Goal: Book appointment/travel/reservation

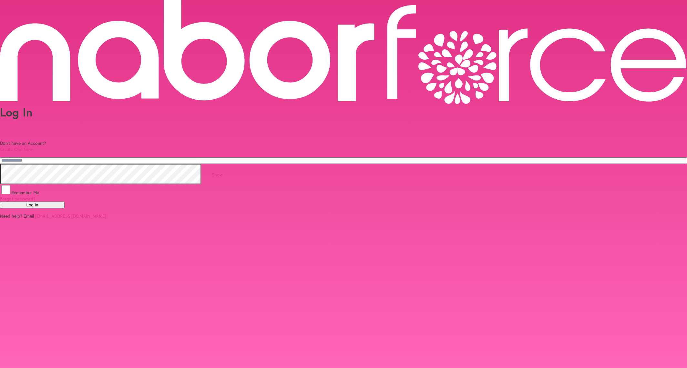
type input "**********"
click at [65, 202] on button "Log In" at bounding box center [32, 205] width 65 height 7
click at [223, 172] on link "Show" at bounding box center [217, 175] width 11 height 6
click at [65, 217] on button "Log In" at bounding box center [32, 220] width 65 height 7
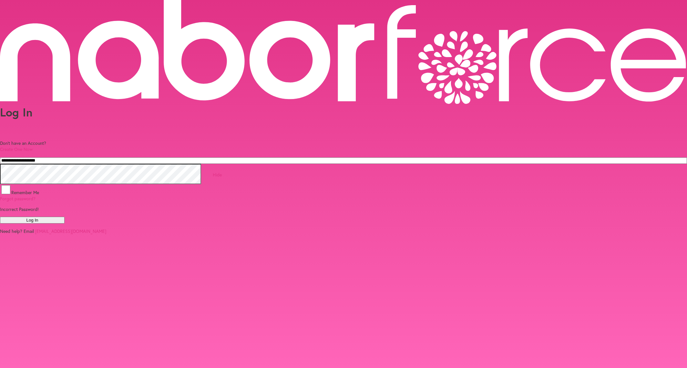
drag, startPoint x: 301, startPoint y: 96, endPoint x: 162, endPoint y: 86, distance: 139.8
click at [162, 86] on div "**********" at bounding box center [343, 117] width 687 height 234
click at [65, 217] on button "Log In" at bounding box center [32, 220] width 65 height 7
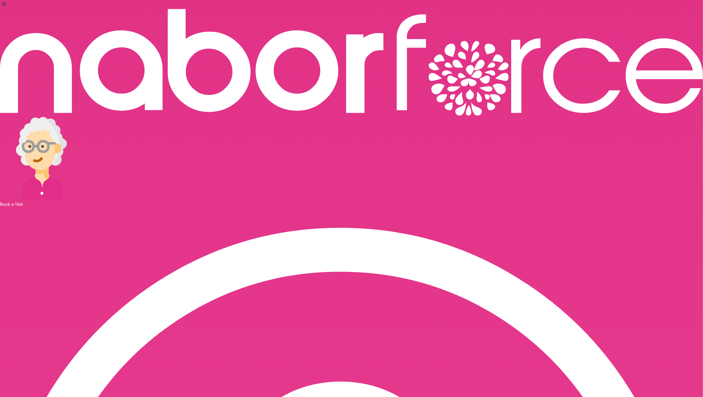
click at [644, 201] on div "Book a Visit" at bounding box center [351, 204] width 703 height 6
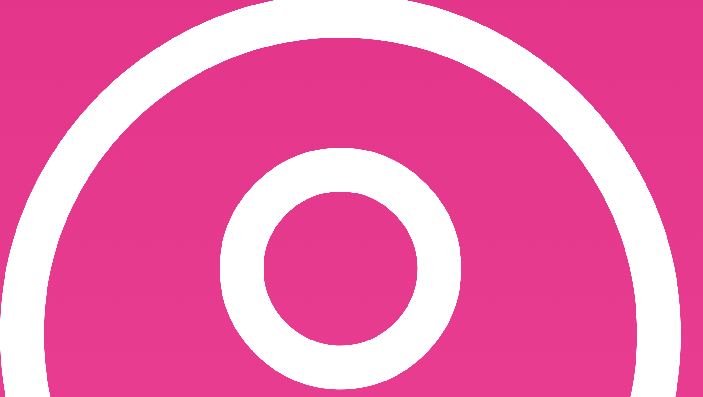
scroll to position [239, 0]
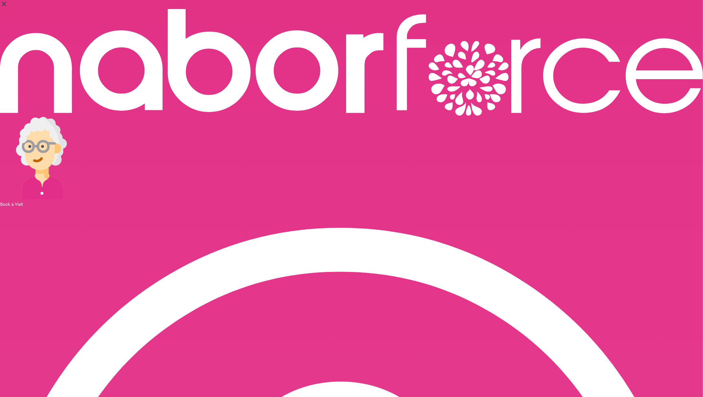
scroll to position [315, 0]
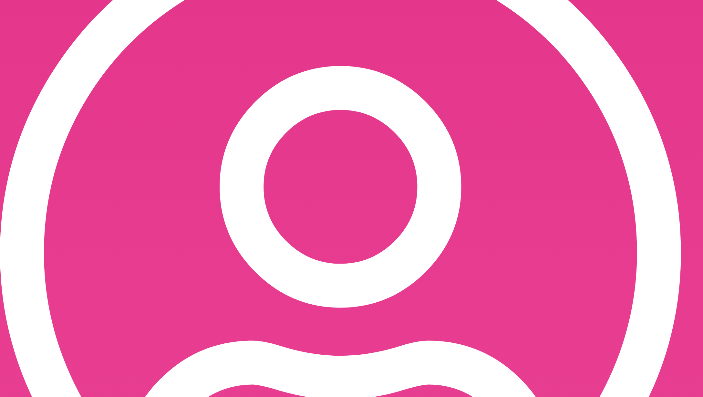
drag, startPoint x: 132, startPoint y: 234, endPoint x: 245, endPoint y: 232, distance: 113.3
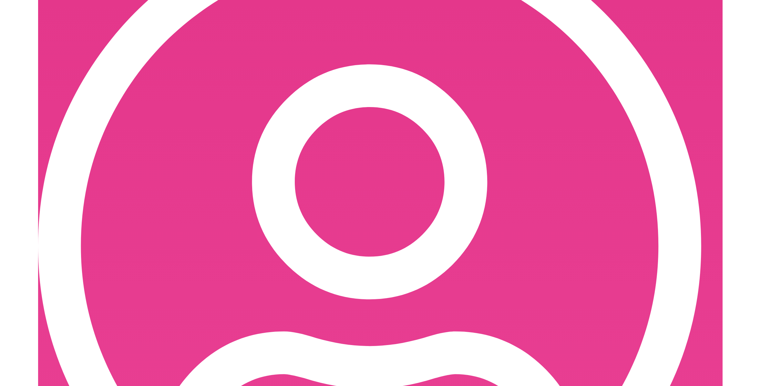
scroll to position [299, 0]
